Goal: Use online tool/utility: Use online tool/utility

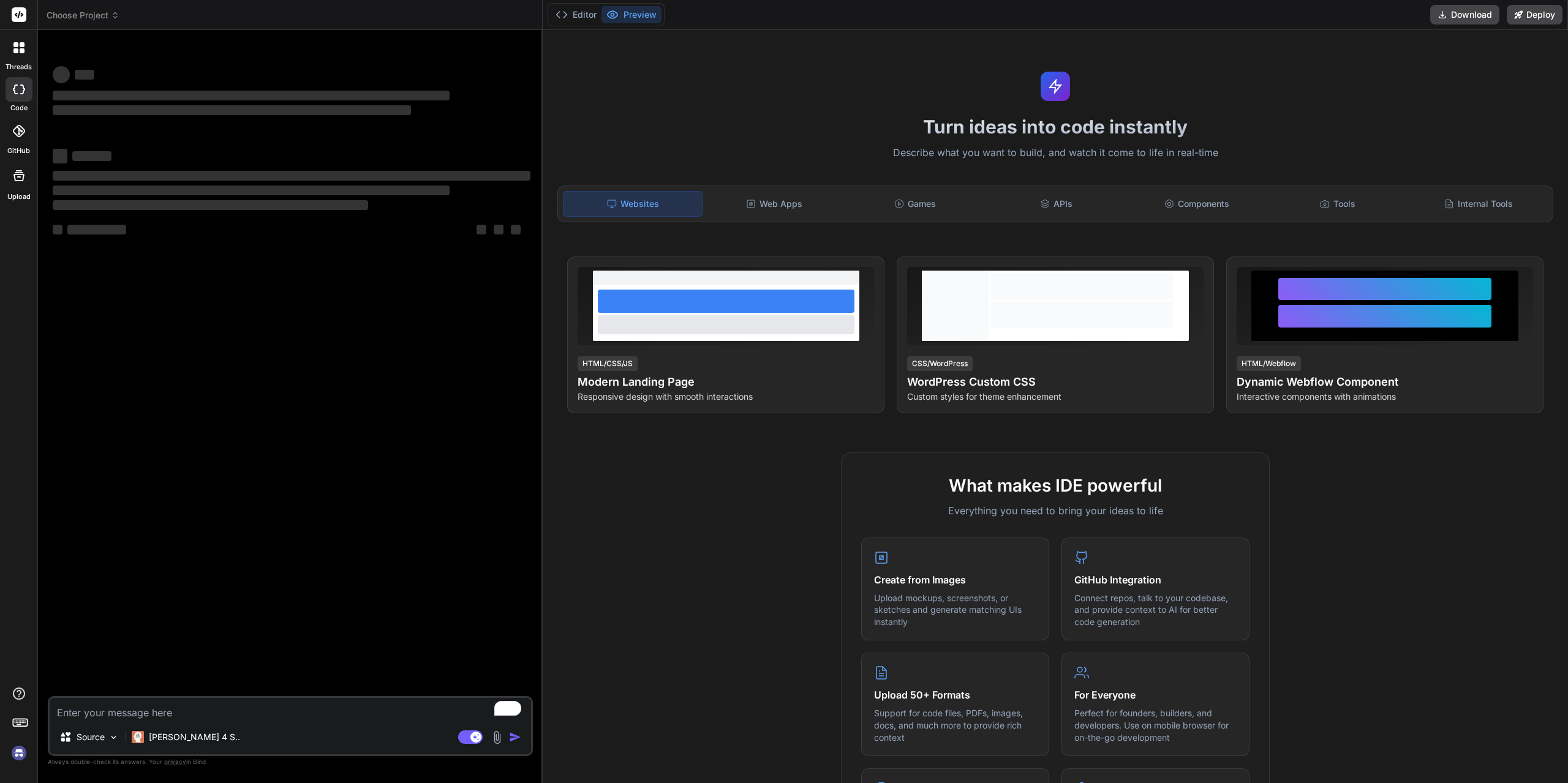
type textarea "x"
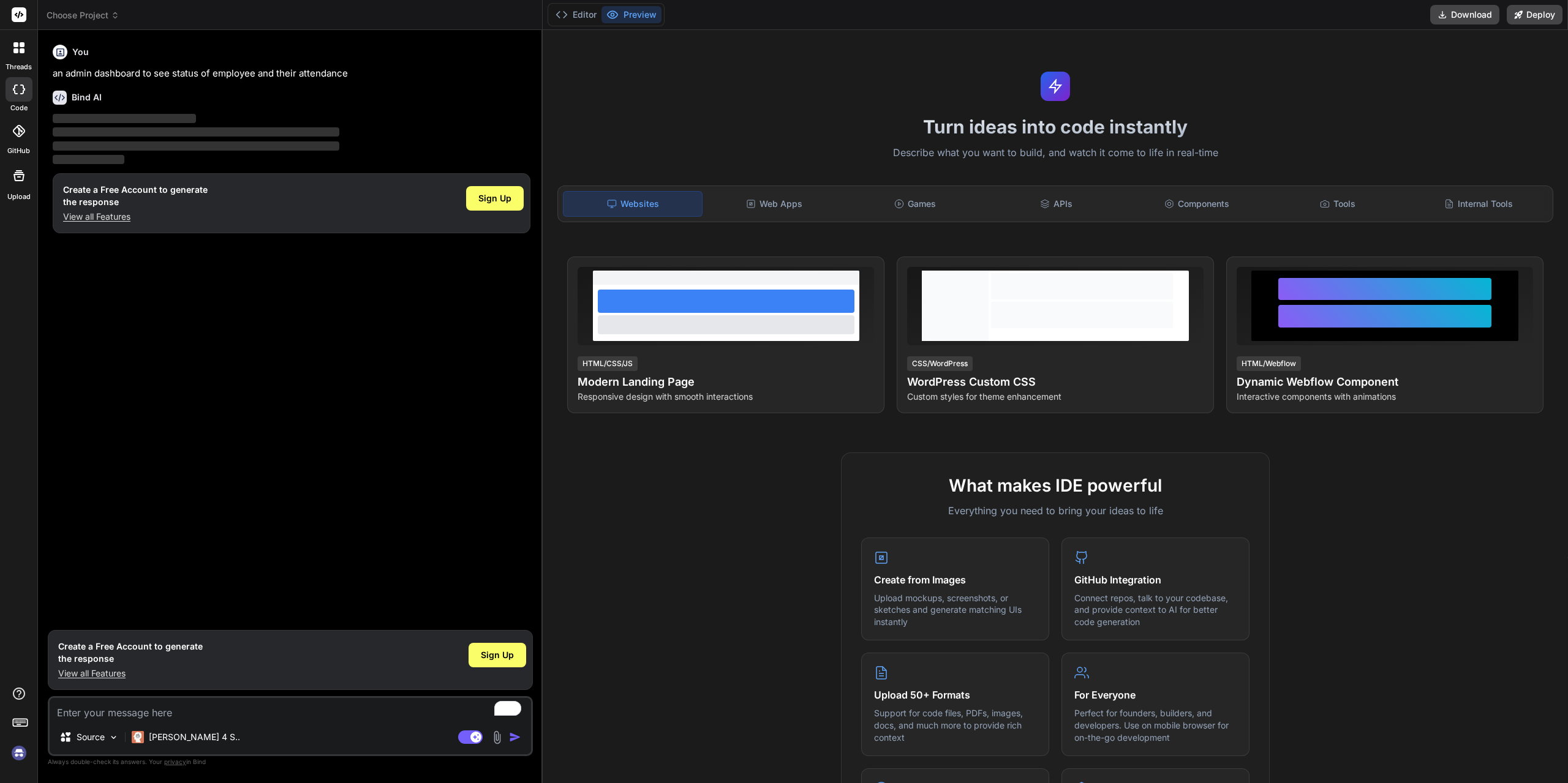
click at [451, 98] on div "Bind AI" at bounding box center [291, 97] width 478 height 14
click at [773, 203] on div "Web Apps" at bounding box center [774, 204] width 139 height 26
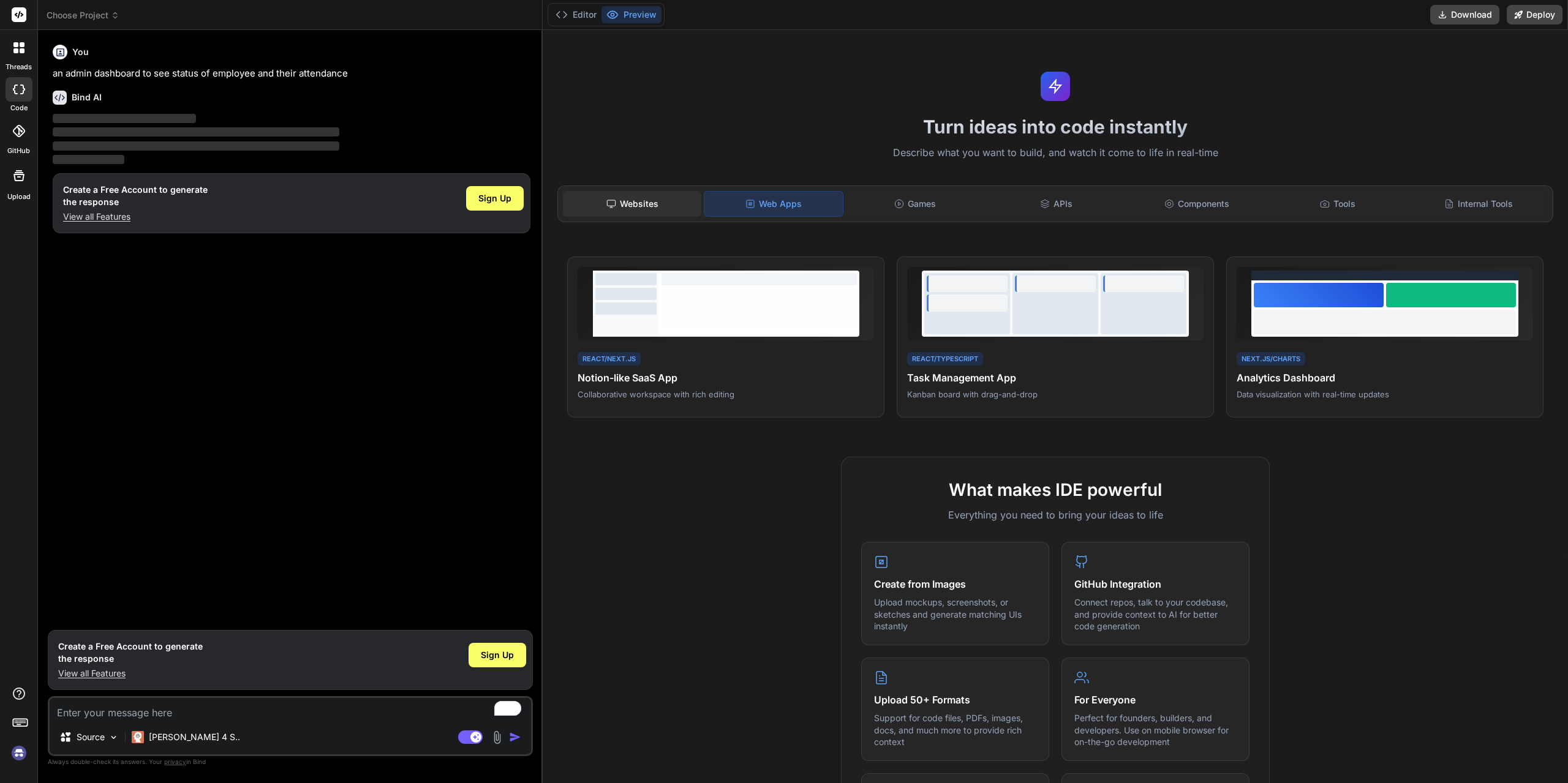
click at [608, 202] on icon at bounding box center [611, 204] width 10 height 10
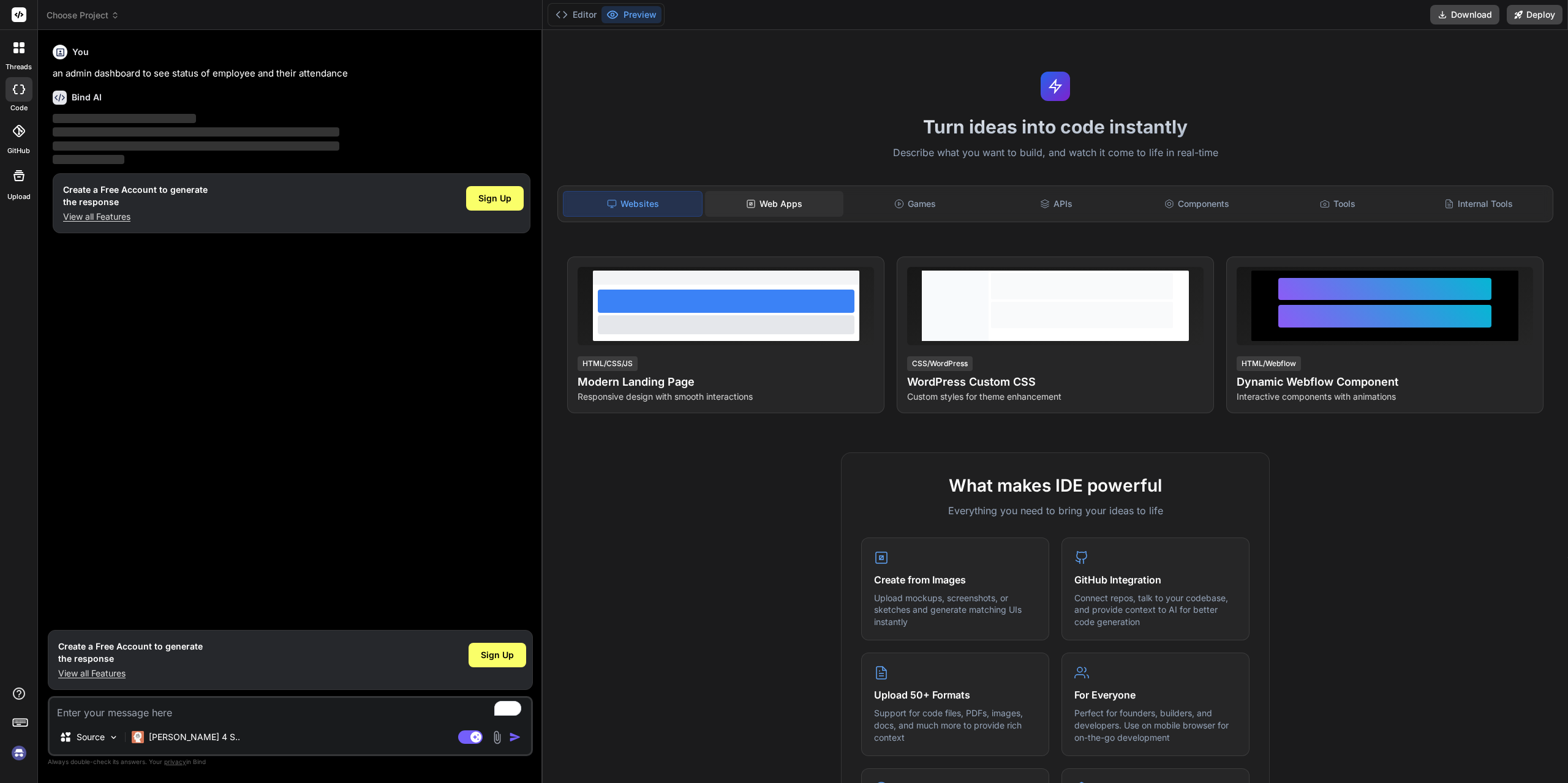
click at [752, 208] on rect at bounding box center [751, 204] width 7 height 7
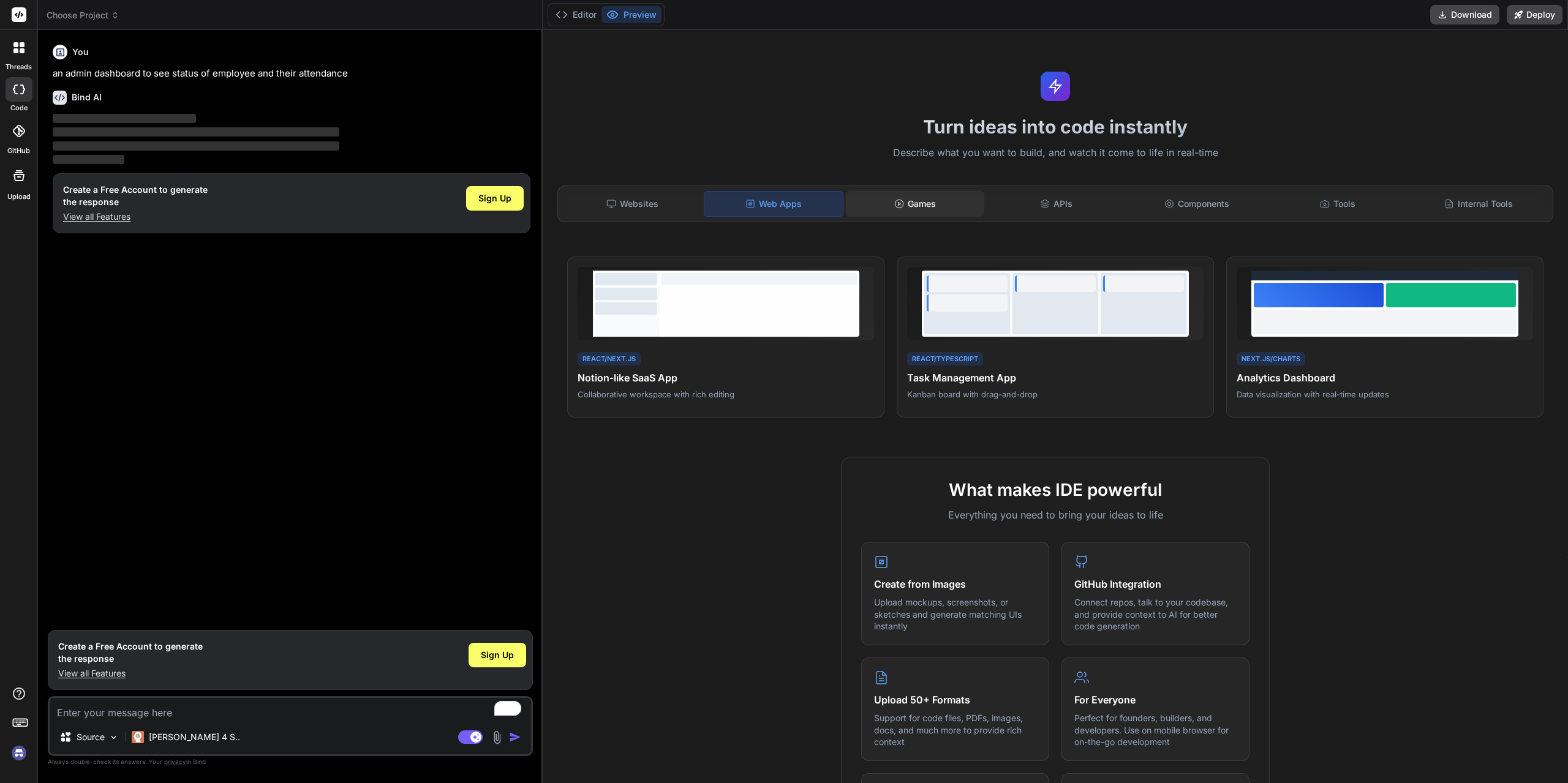
click at [918, 206] on div "Games" at bounding box center [915, 204] width 139 height 26
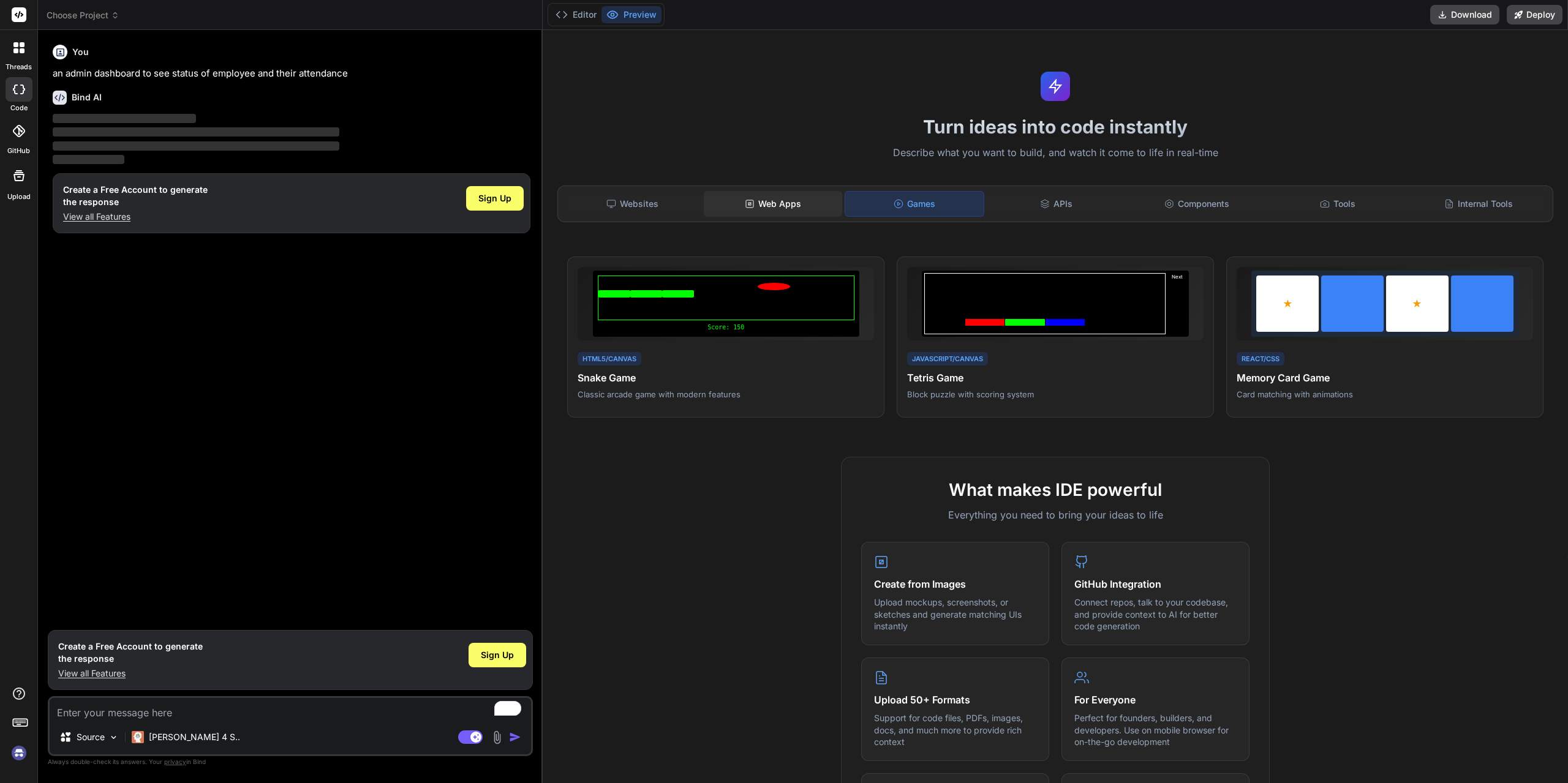
click at [801, 203] on div "Web Apps" at bounding box center [773, 204] width 139 height 26
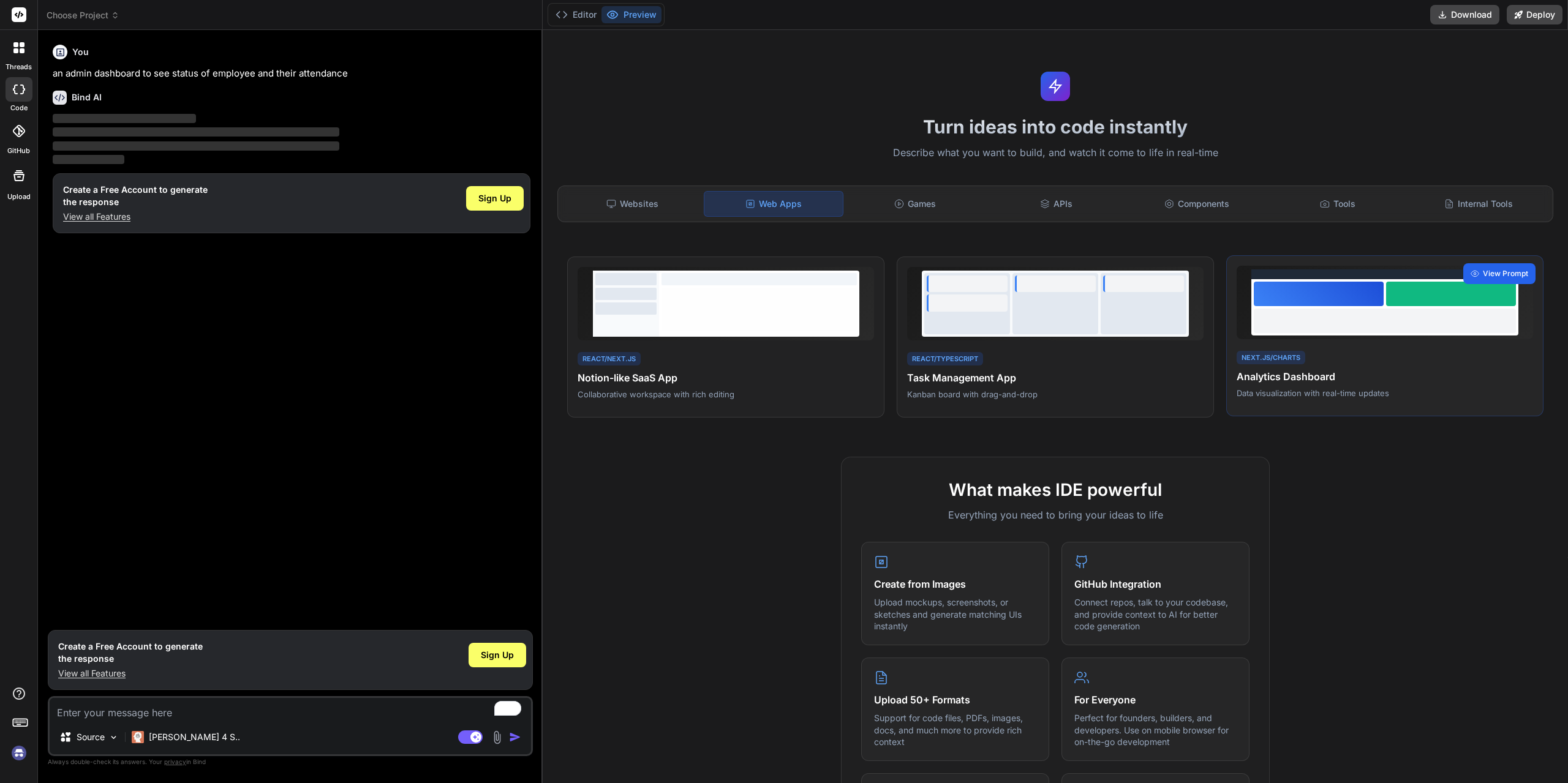
click at [1501, 275] on span "View Prompt" at bounding box center [1505, 273] width 45 height 11
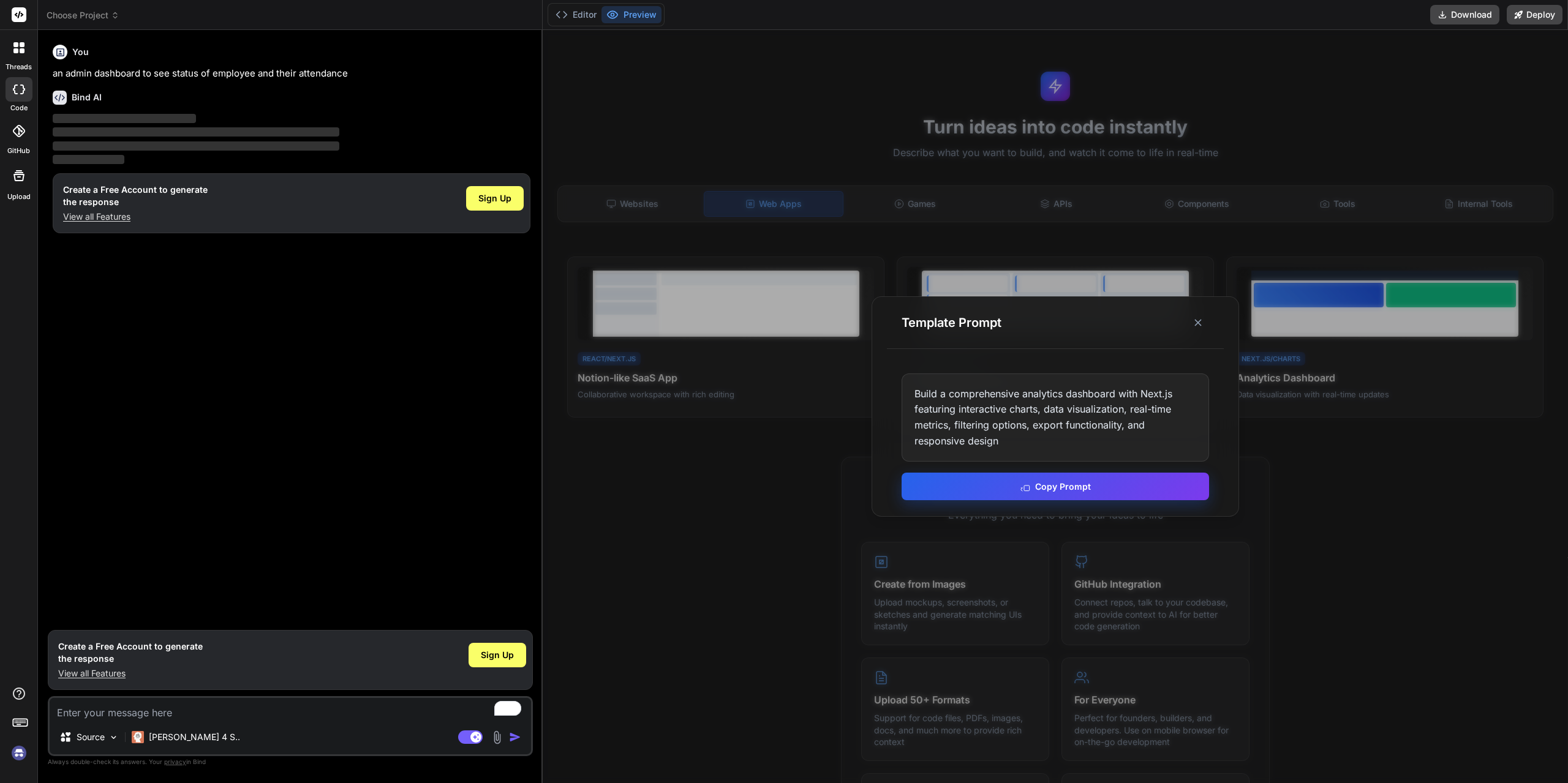
click at [1102, 481] on button "Copy Prompt" at bounding box center [1055, 486] width 308 height 28
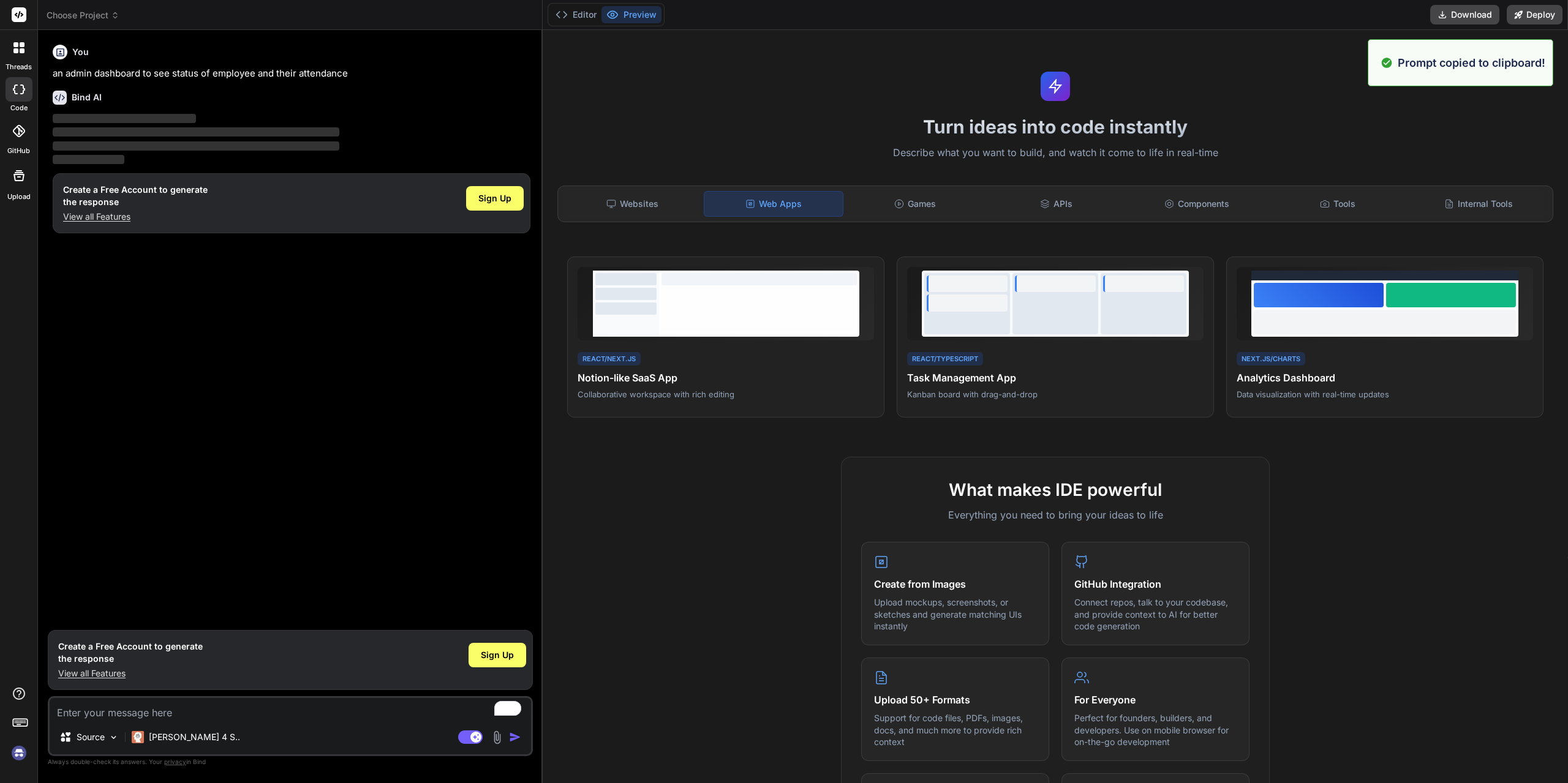
click at [195, 714] on textarea "To enrich screen reader interactions, please activate Accessibility in Grammarl…" at bounding box center [290, 709] width 481 height 22
paste textarea "Build a comprehensive analytics dashboard with Next.js featuring interactive ch…"
type textarea "Build a comprehensive analytics dashboard with Next.js featuring interactive ch…"
type textarea "x"
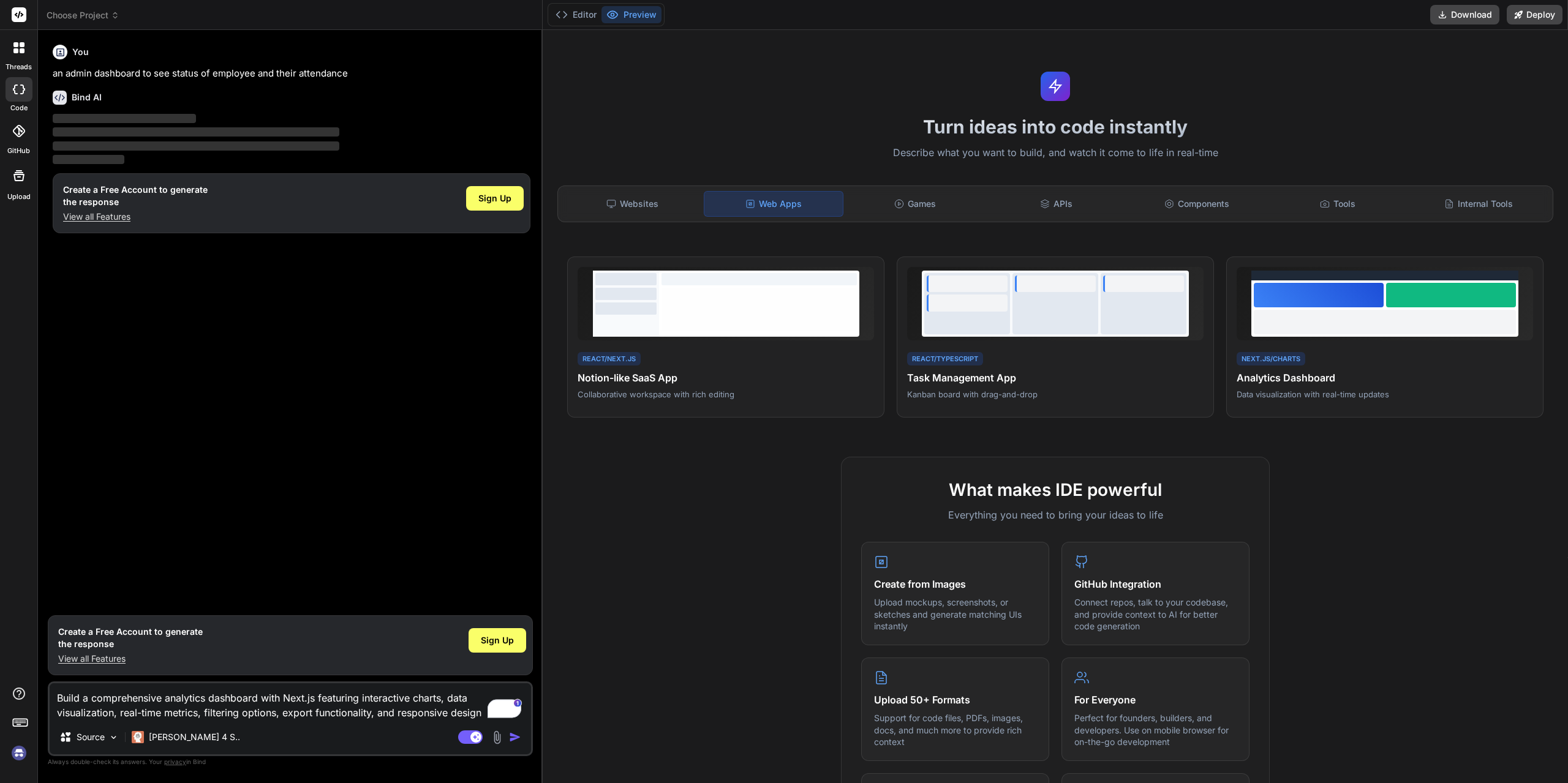
type textarea "Build a comprehensive analytics dashboard with Next.js featuring interactive ch…"
click at [510, 743] on img "button" at bounding box center [515, 737] width 12 height 12
click at [512, 735] on img "button" at bounding box center [515, 737] width 12 height 12
click at [170, 744] on div "[PERSON_NAME] 4 S.." at bounding box center [186, 737] width 118 height 25
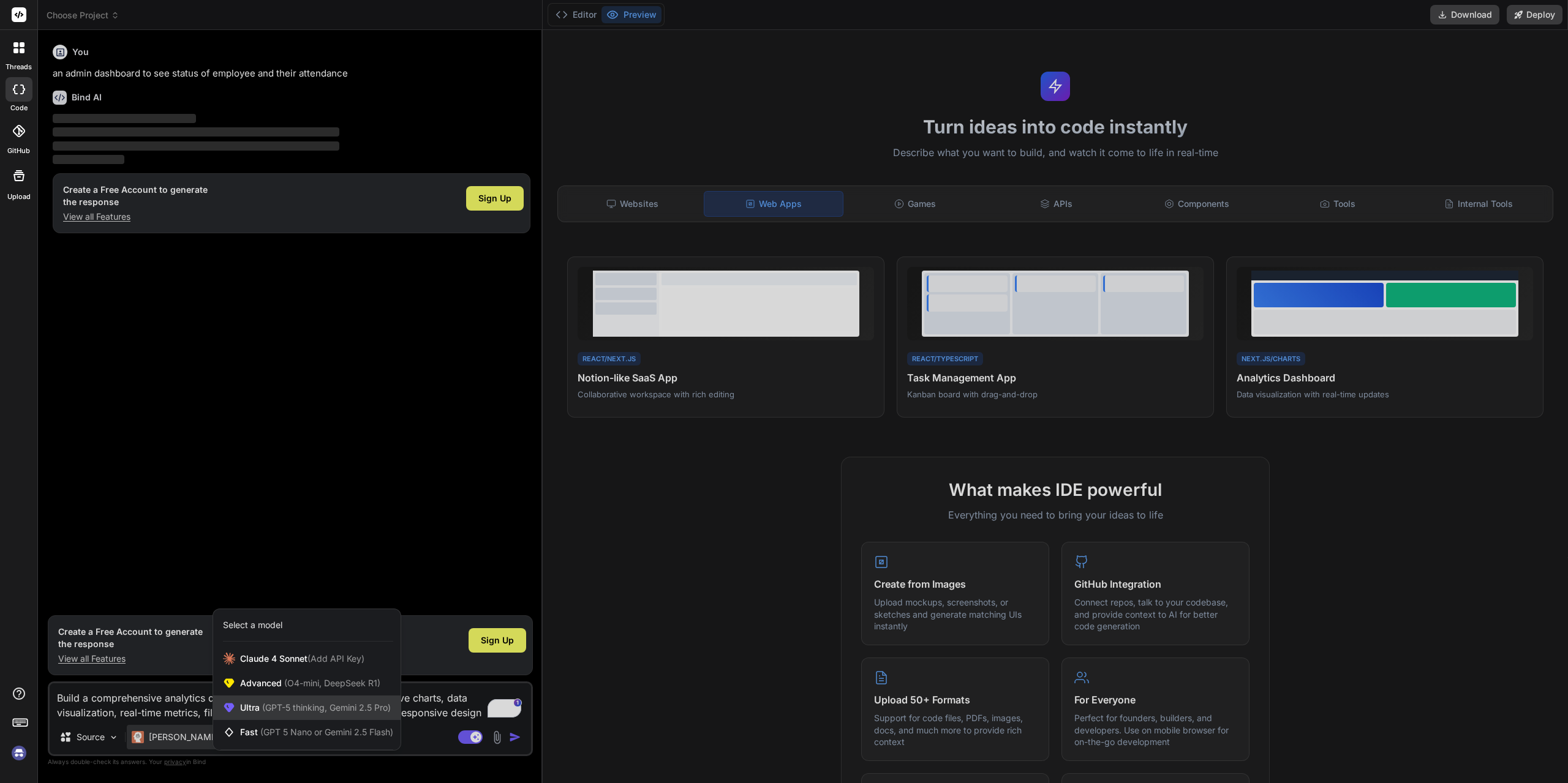
click at [263, 712] on span "Ultra (GPT-5 thinking, Gemini 2.5 Pro)" at bounding box center [315, 708] width 150 height 12
type textarea "x"
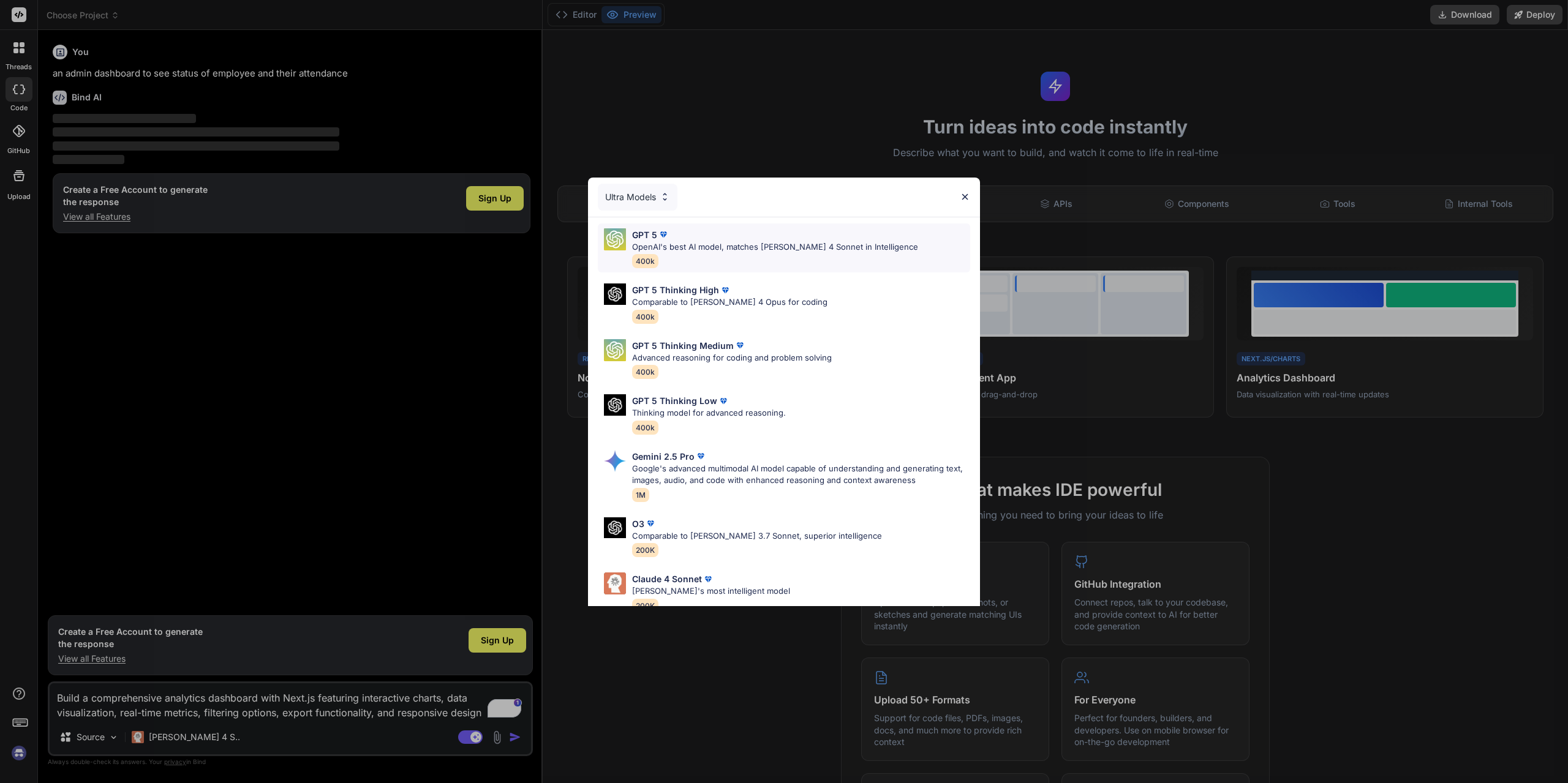
click at [743, 252] on p "OpenAI's best AI model, matches Claude 4 Sonnet in Intelligence" at bounding box center [775, 247] width 286 height 12
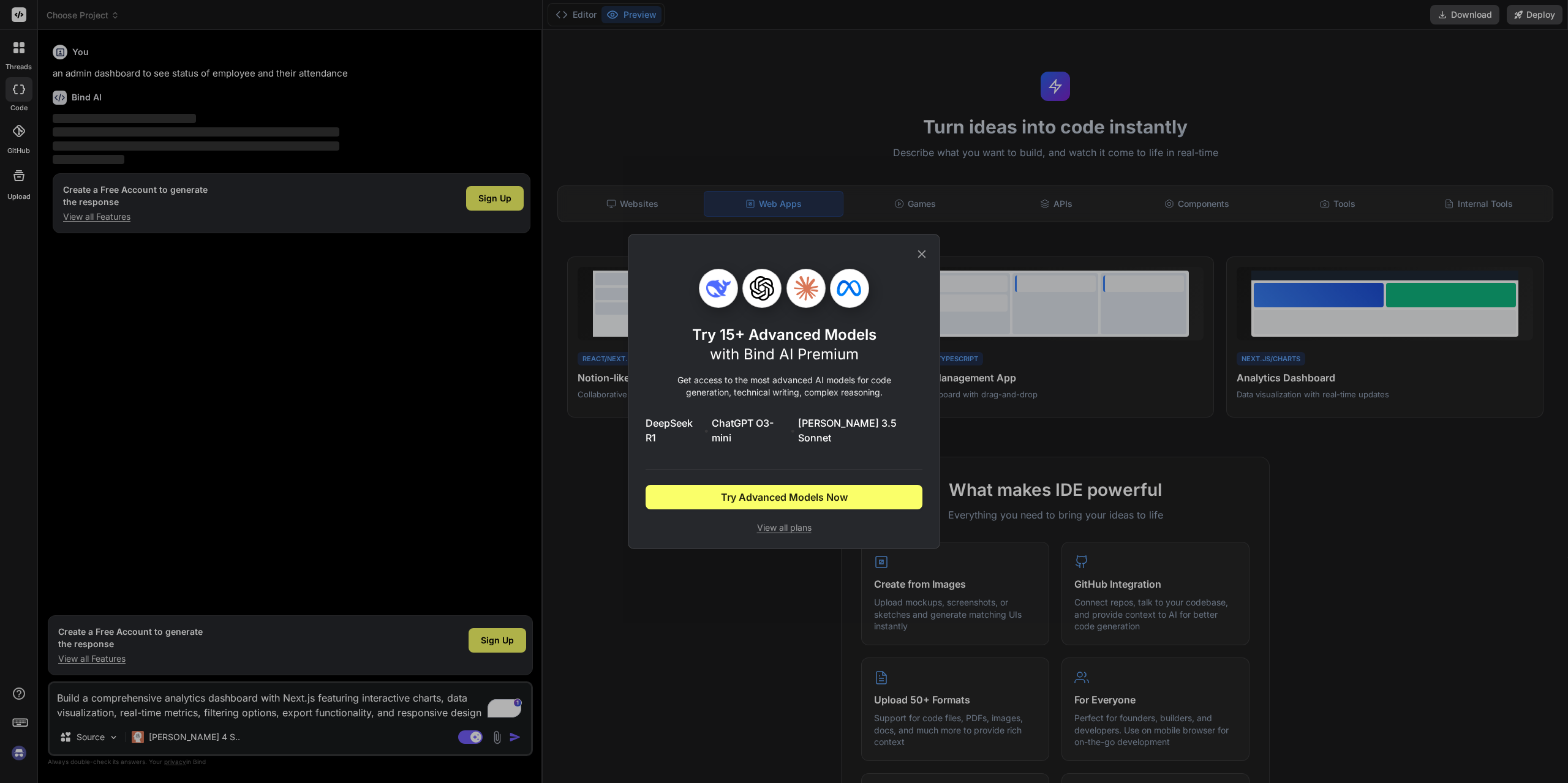
click at [924, 255] on icon at bounding box center [922, 254] width 14 height 14
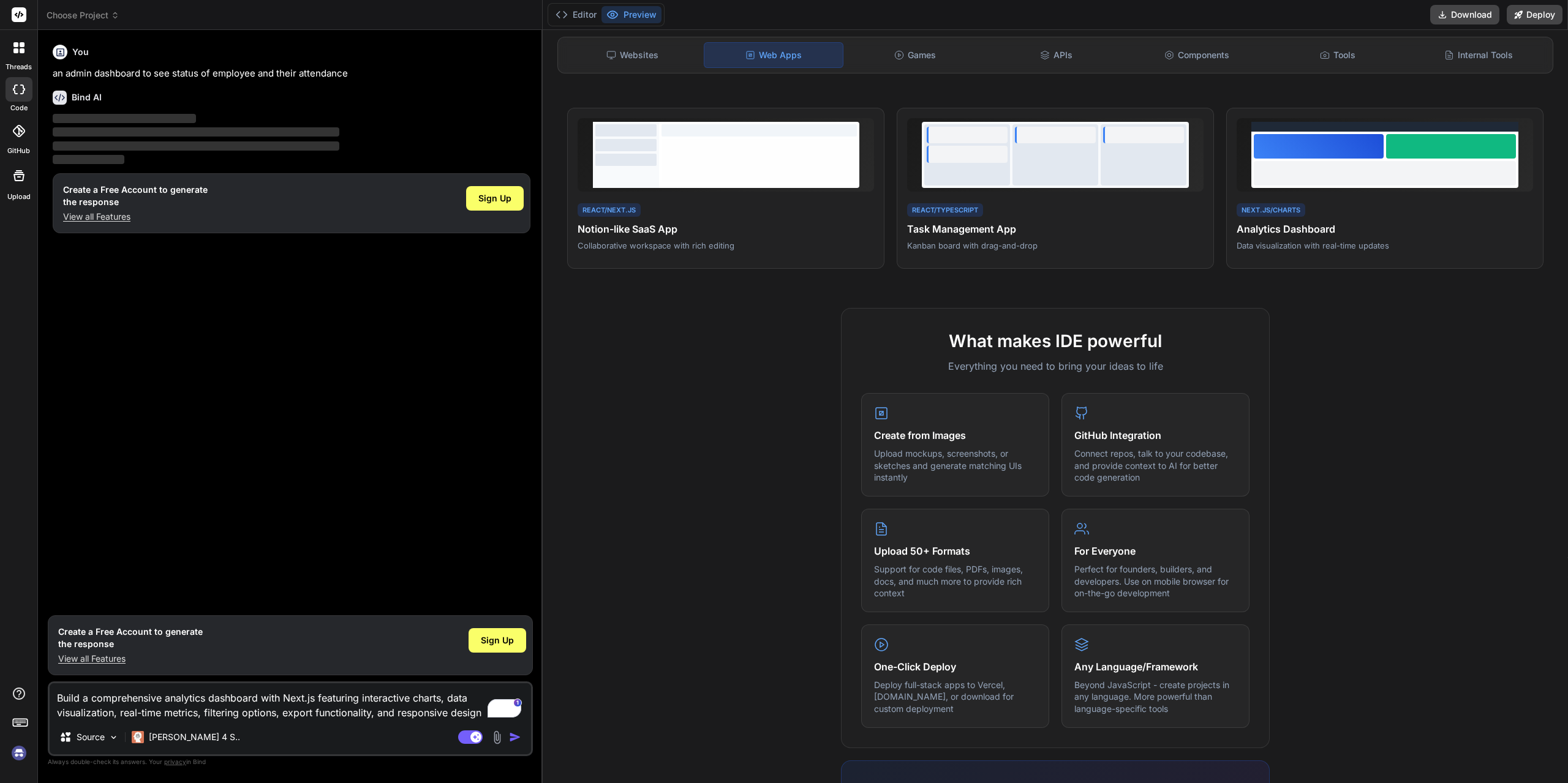
scroll to position [145, 0]
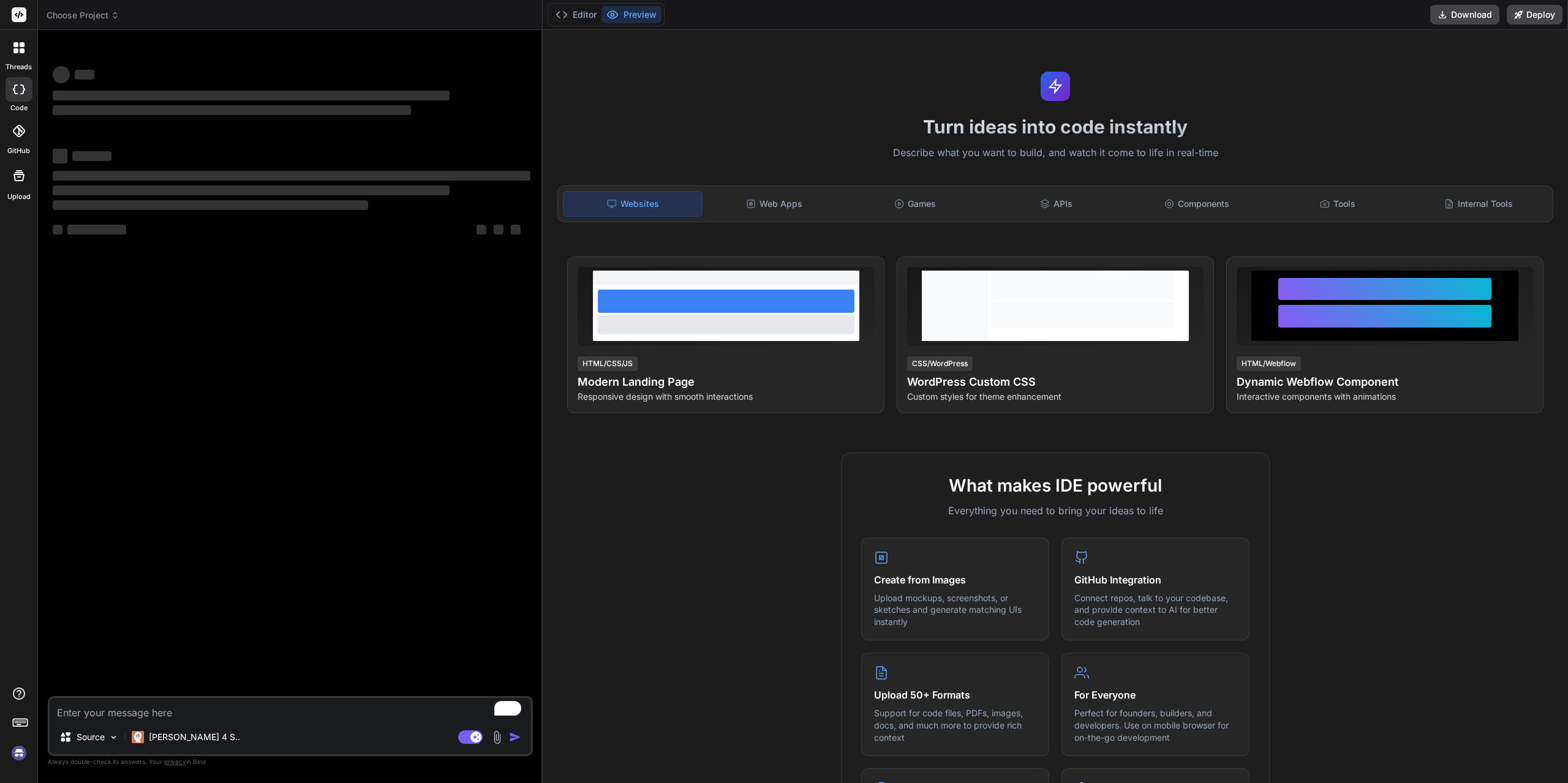
type textarea "x"
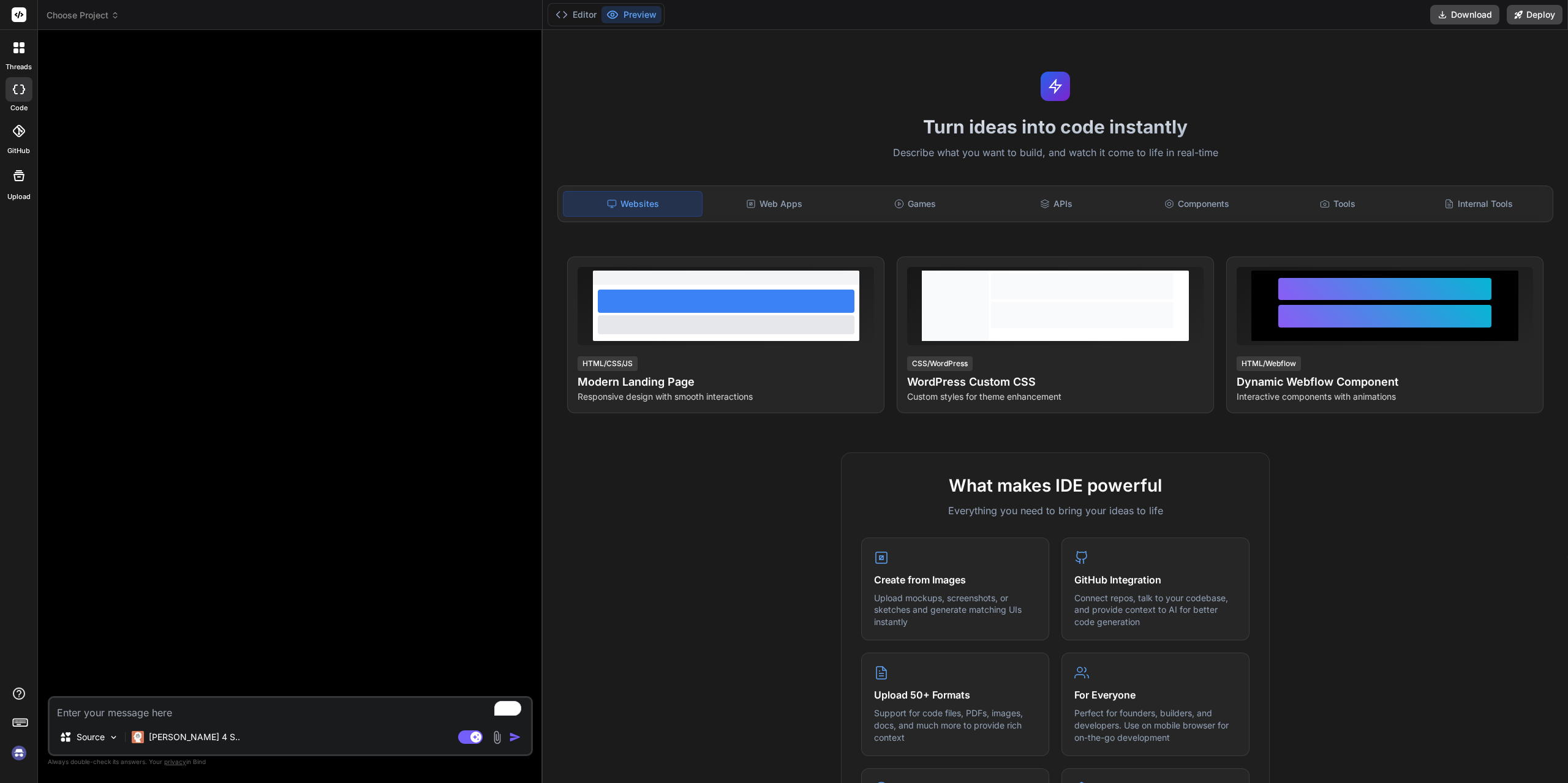
click at [111, 18] on icon at bounding box center [115, 15] width 9 height 9
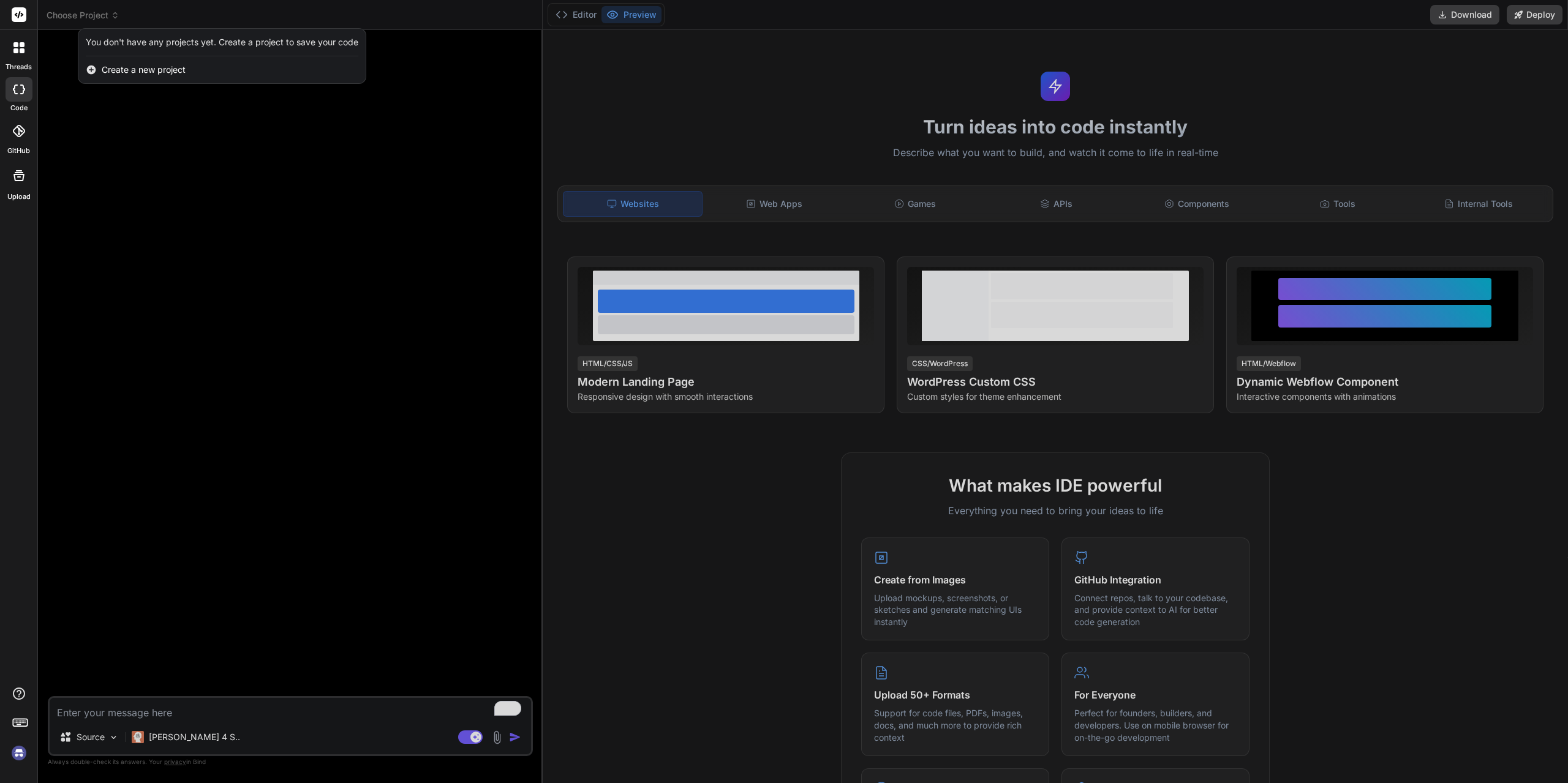
click at [289, 176] on div at bounding box center [784, 392] width 1568 height 783
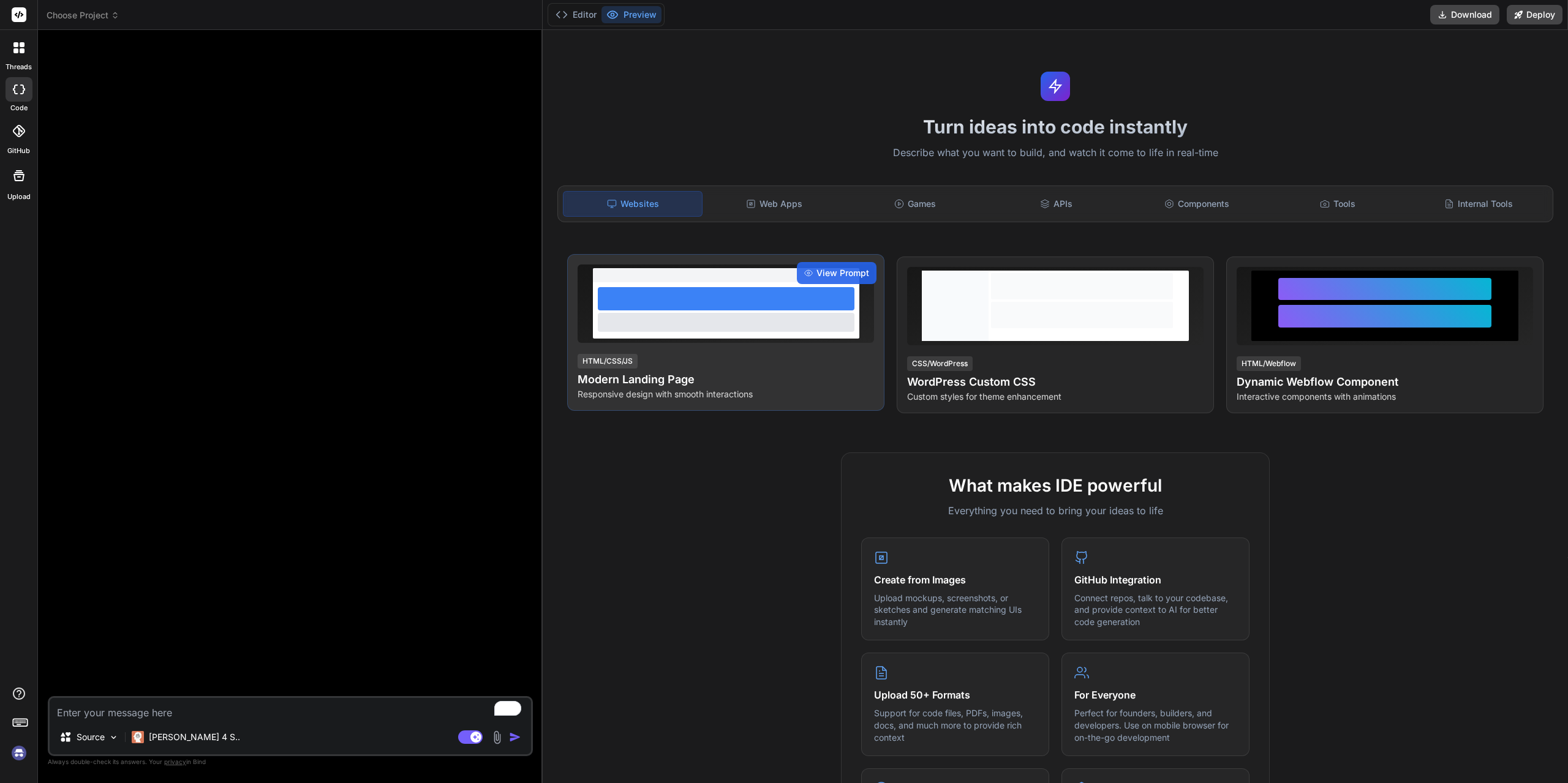
click at [746, 297] on div at bounding box center [726, 299] width 257 height 24
click at [851, 267] on span "View Prompt" at bounding box center [842, 273] width 53 height 12
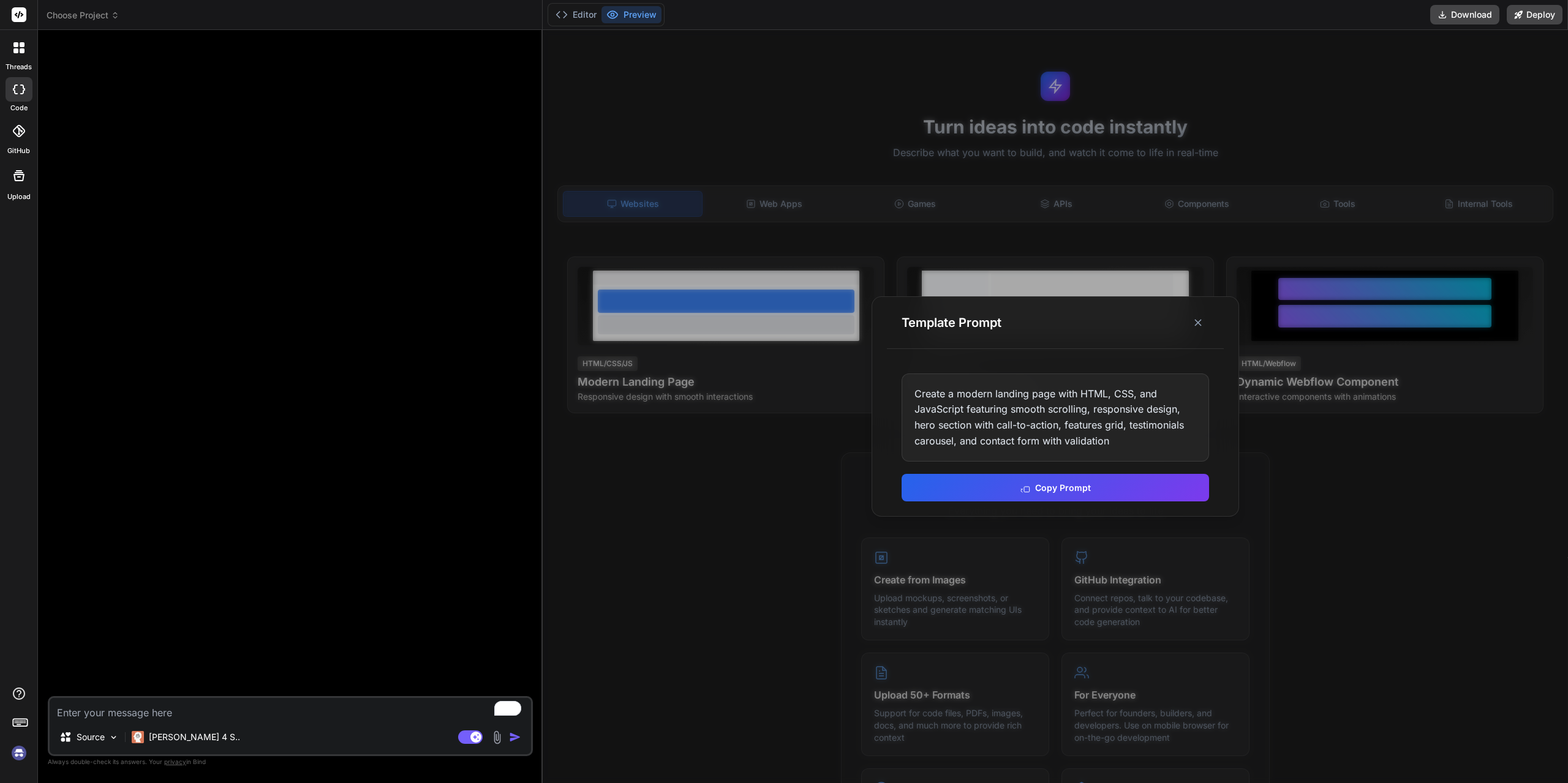
drag, startPoint x: 1092, startPoint y: 481, endPoint x: 598, endPoint y: 607, distance: 509.8
click at [1092, 481] on button "Copy Prompt" at bounding box center [1055, 487] width 308 height 28
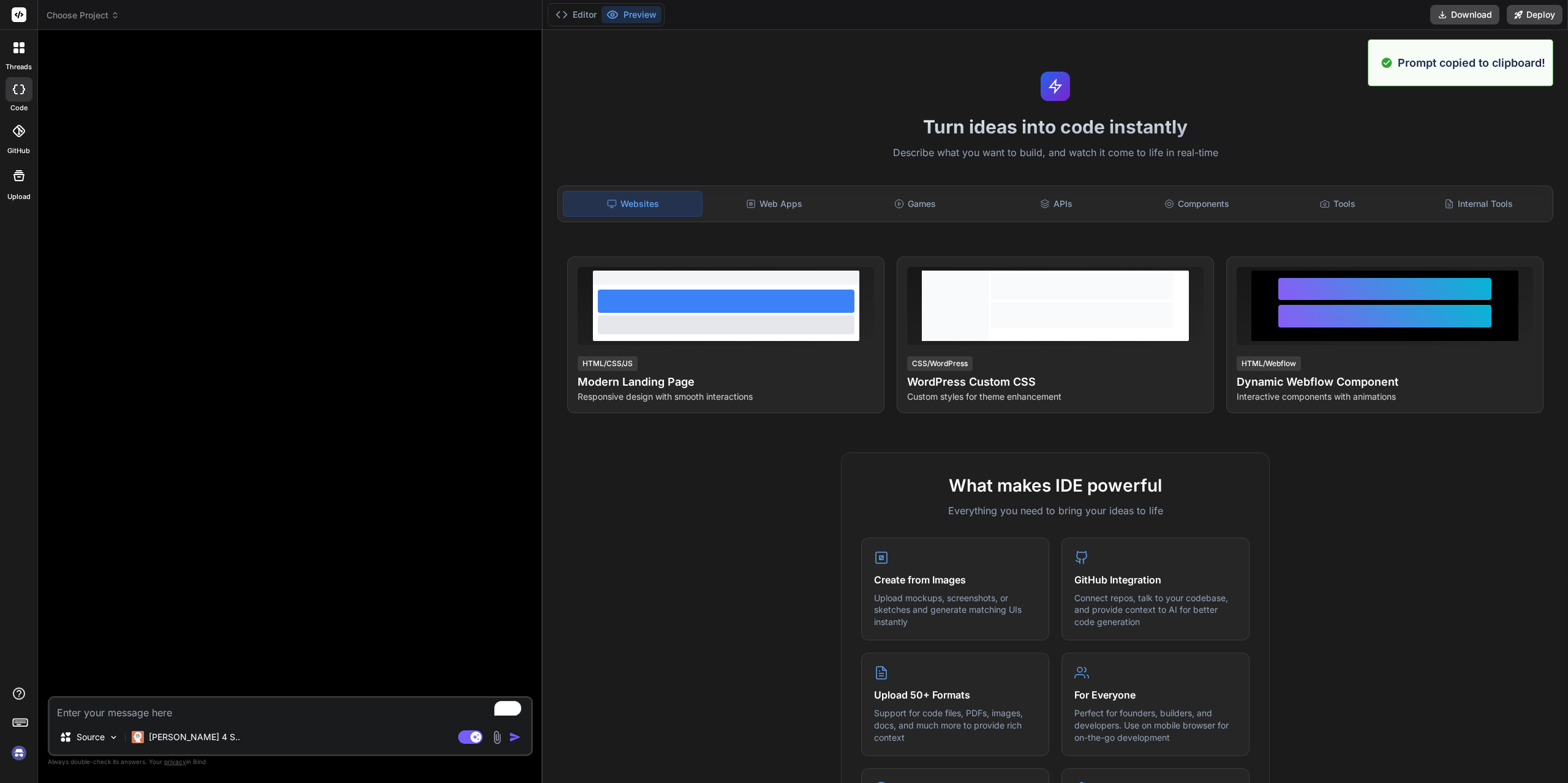
click at [231, 708] on textarea "To enrich screen reader interactions, please activate Accessibility in Grammarl…" at bounding box center [290, 709] width 481 height 22
paste textarea "Create a modern landing page with HTML, CSS, and JavaScript featuring smooth sc…"
type textarea "Create a modern landing page with HTML, CSS, and JavaScript featuring smooth sc…"
type textarea "x"
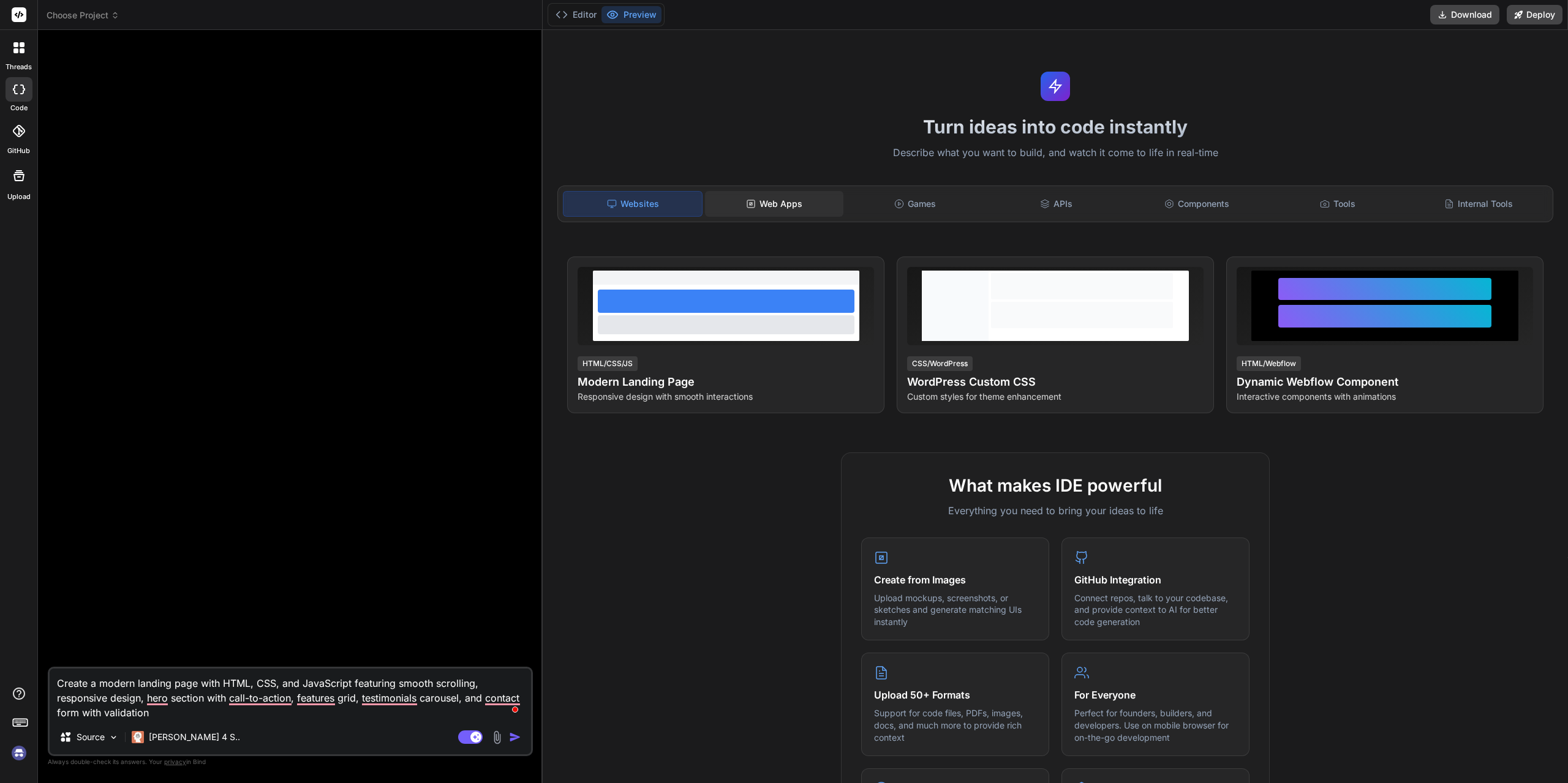
type textarea "Create a modern landing page with HTML, CSS, and JavaScript featuring smooth sc…"
click at [764, 202] on div "Web Apps" at bounding box center [774, 204] width 139 height 26
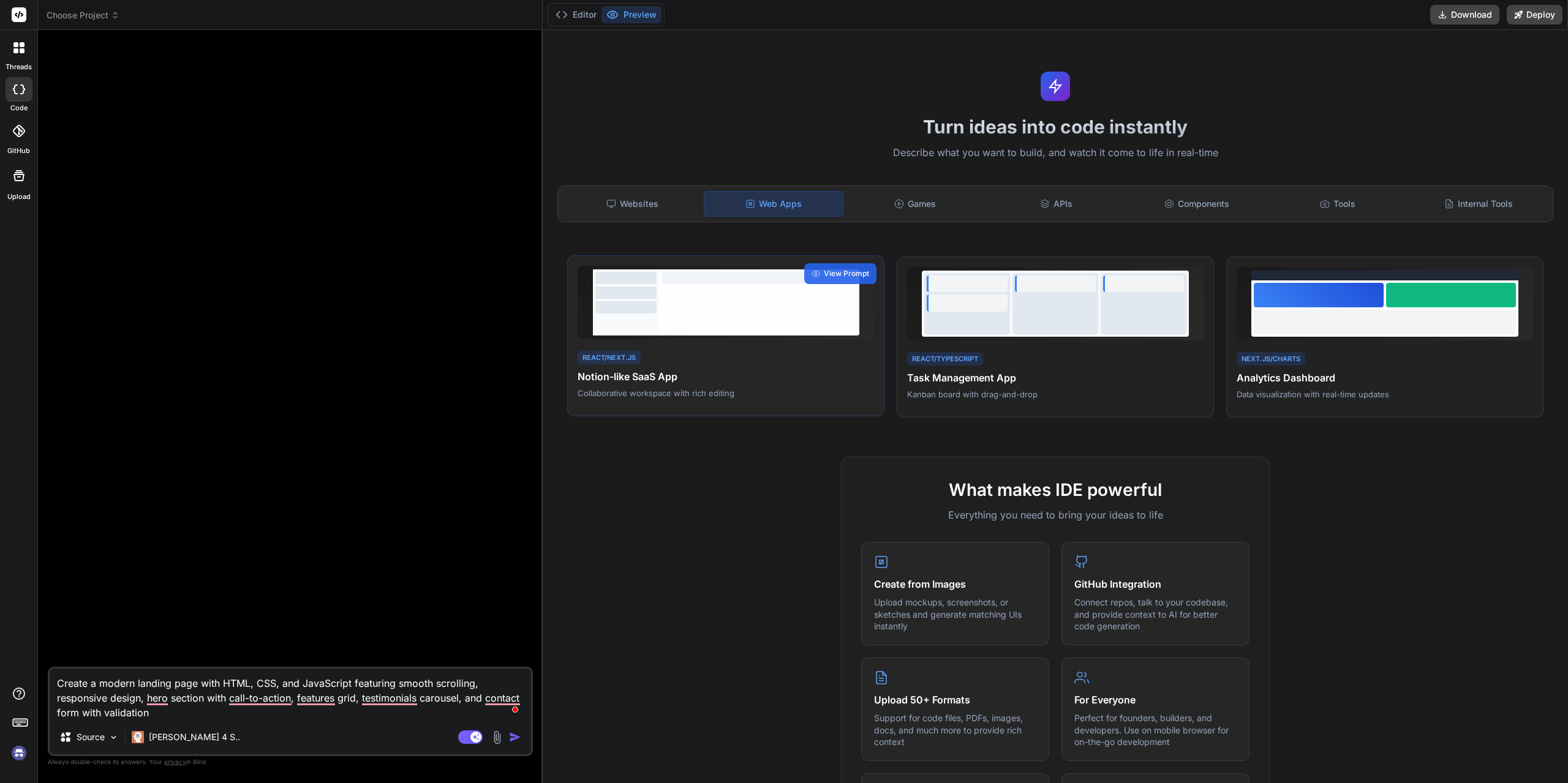
click at [728, 277] on div at bounding box center [759, 278] width 196 height 12
click at [815, 273] on icon at bounding box center [816, 273] width 9 height 9
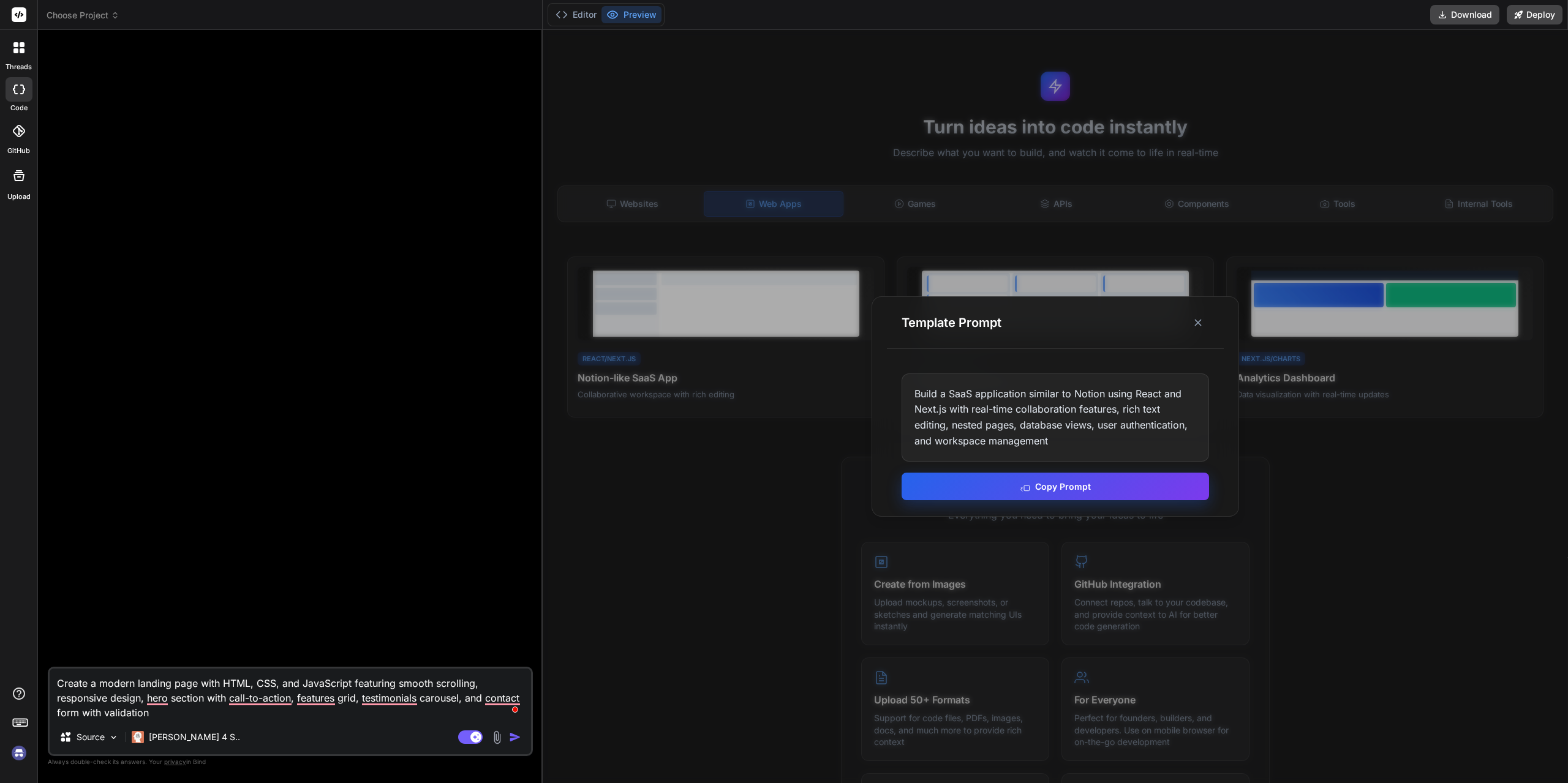
click at [1032, 487] on button "Copy Prompt" at bounding box center [1055, 486] width 308 height 28
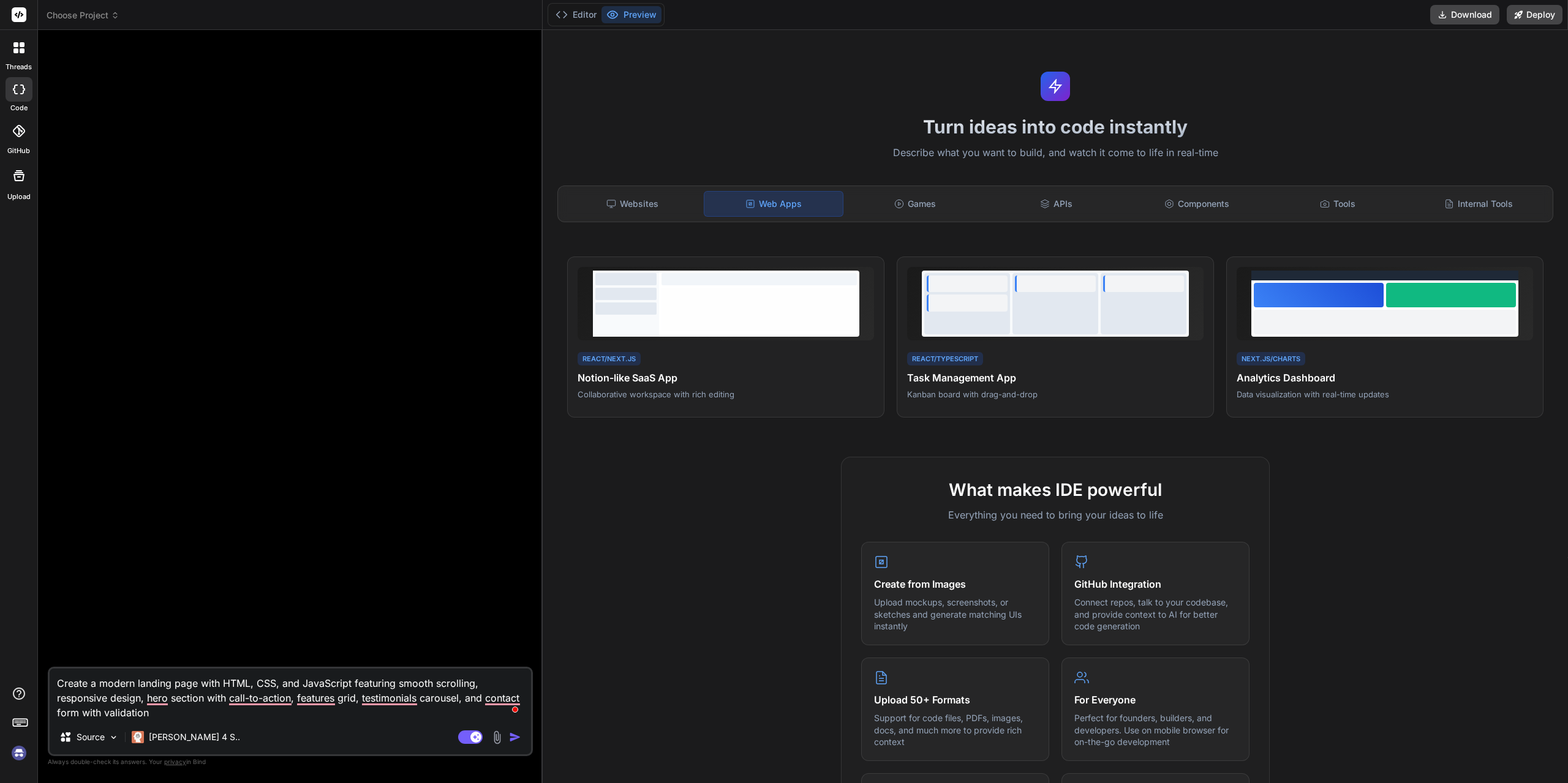
click at [20, 60] on div at bounding box center [19, 48] width 26 height 26
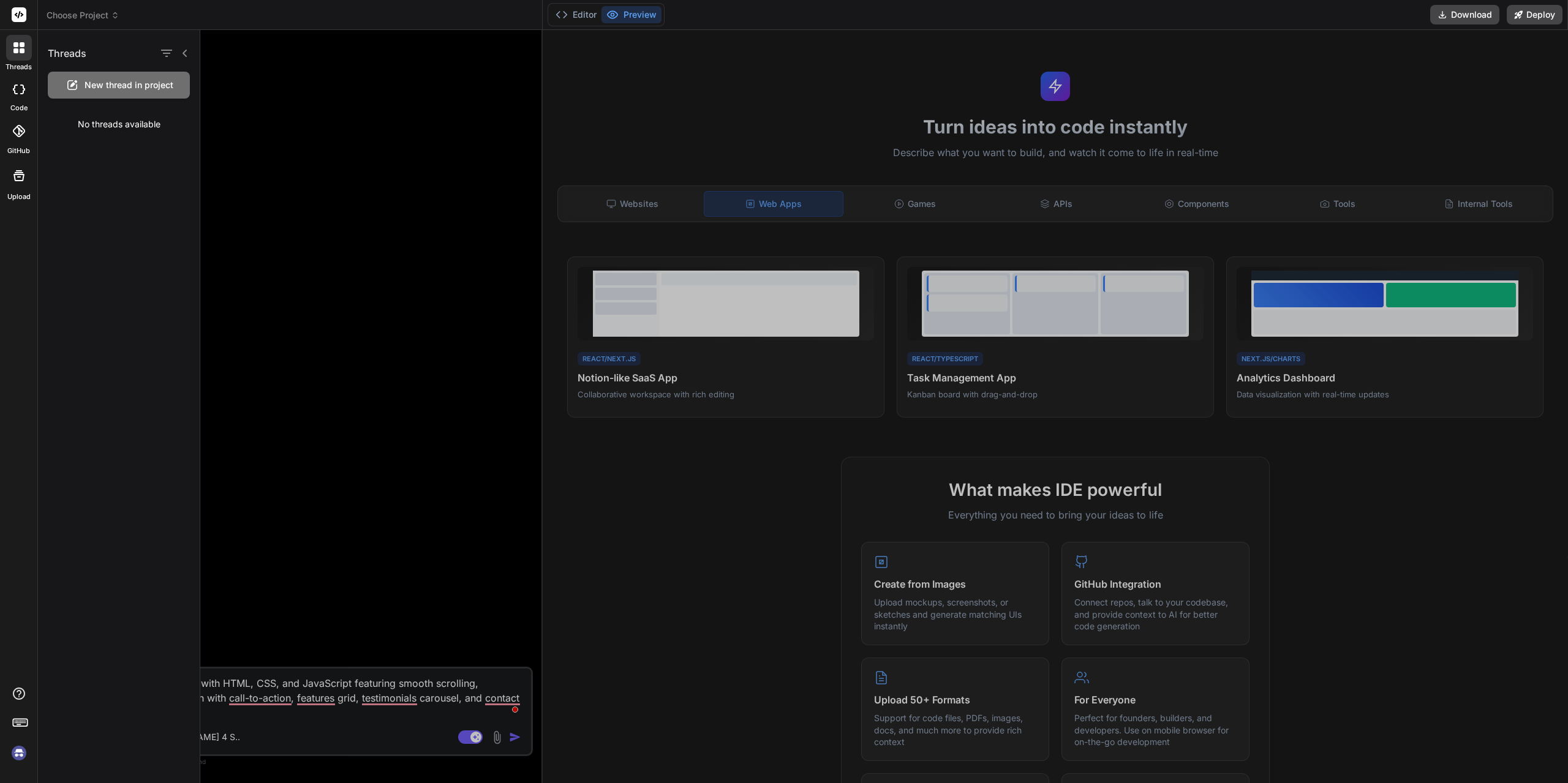
click at [21, 93] on icon at bounding box center [23, 90] width 5 height 10
type textarea "x"
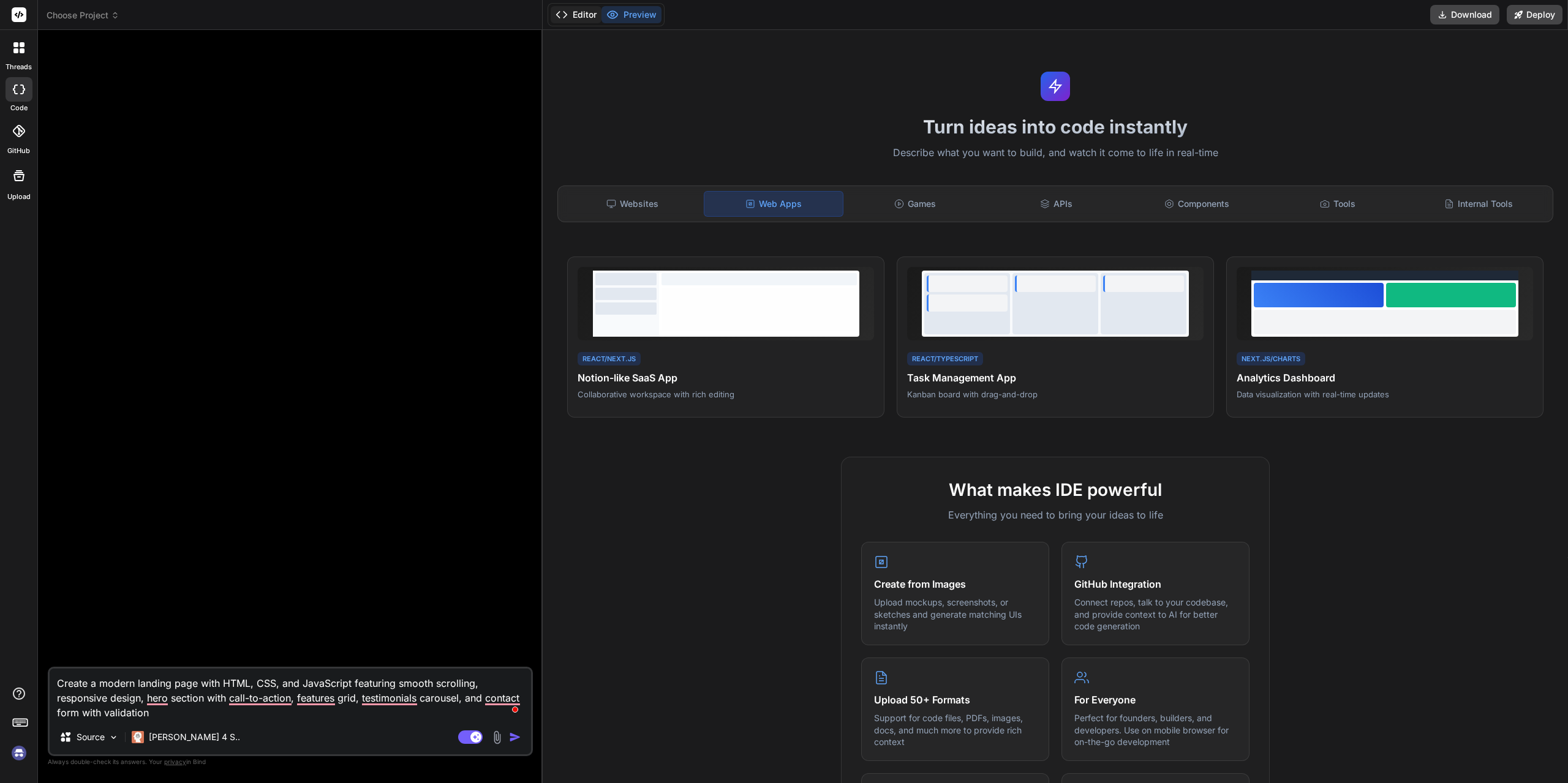
click at [567, 15] on icon at bounding box center [562, 15] width 12 height 12
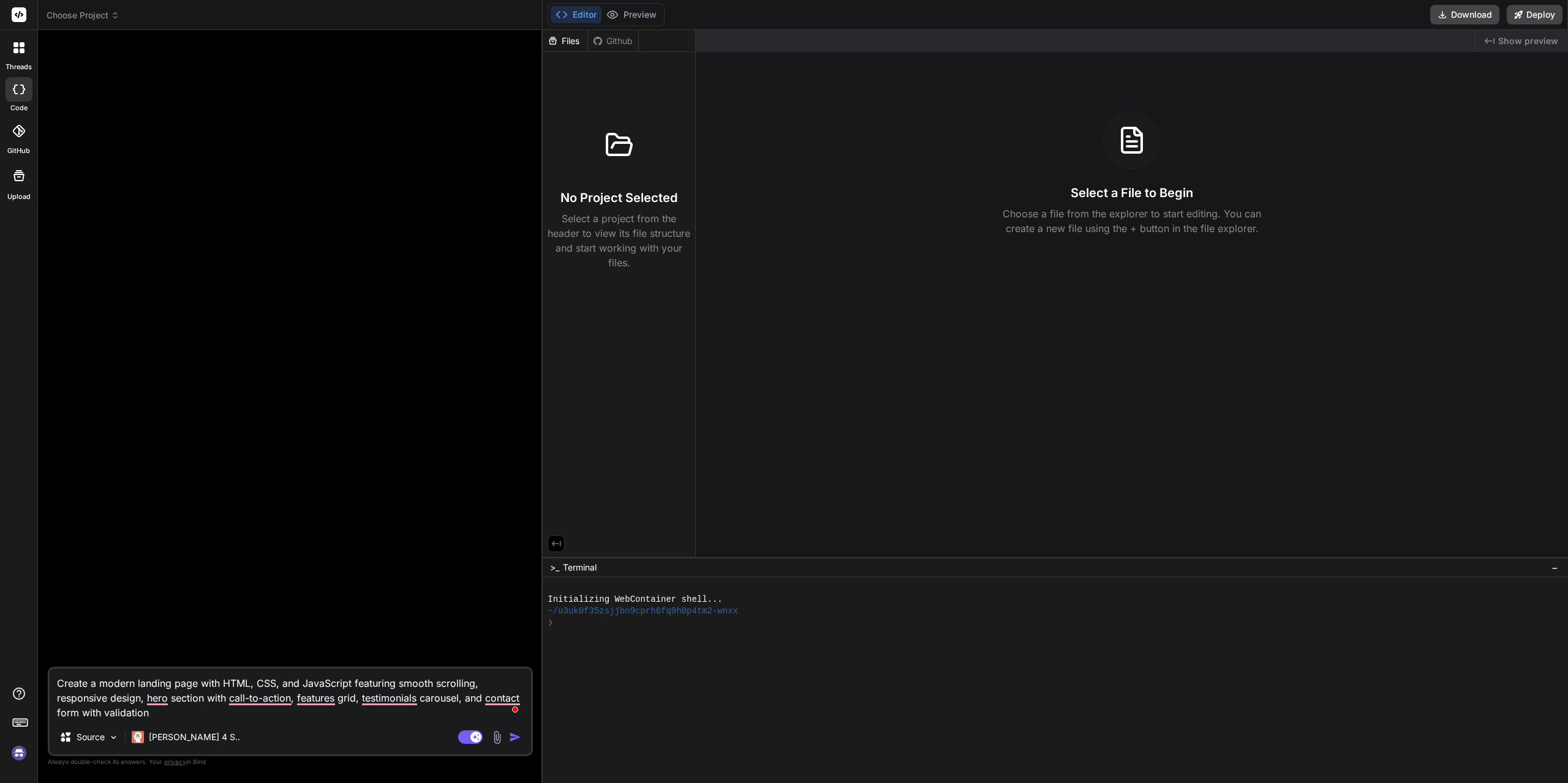
click at [991, 323] on div "Created with Pixso. Show preview Select a File to Begin Choose a file from the …" at bounding box center [1131, 293] width 872 height 527
